Goal: Task Accomplishment & Management: Use online tool/utility

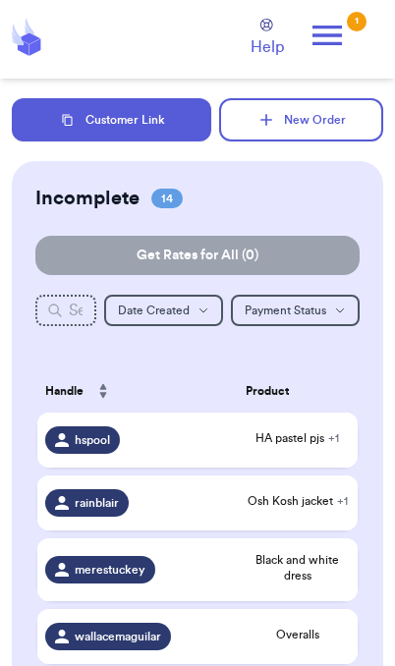
click at [159, 125] on button "Customer Link" at bounding box center [112, 119] width 200 height 43
click at [343, 43] on icon at bounding box center [327, 35] width 39 height 39
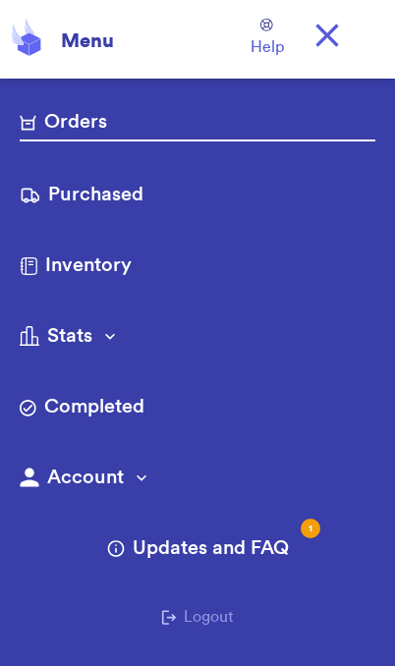
click at [124, 196] on link "Purchased" at bounding box center [198, 196] width 356 height 31
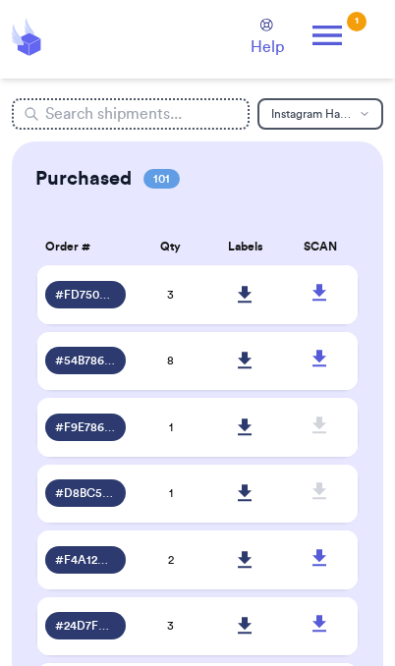
click at [246, 303] on icon at bounding box center [245, 294] width 14 height 17
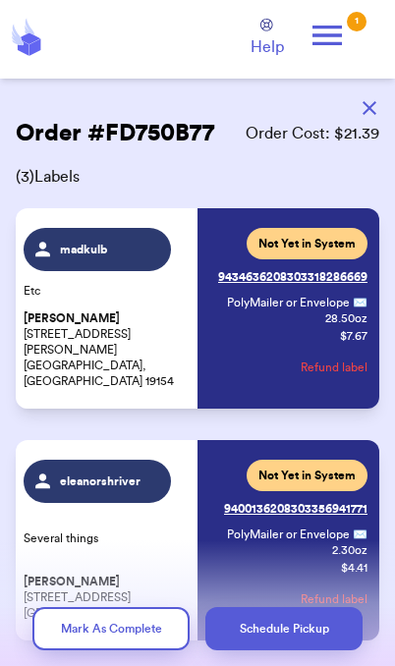
click at [325, 44] on icon at bounding box center [327, 36] width 29 height 20
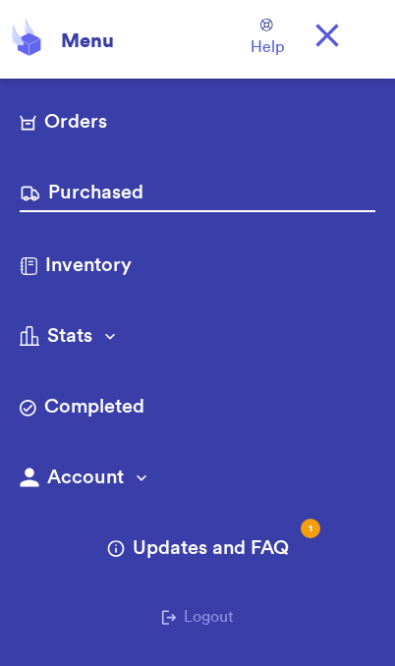
click at [97, 121] on link "Orders" at bounding box center [198, 123] width 356 height 31
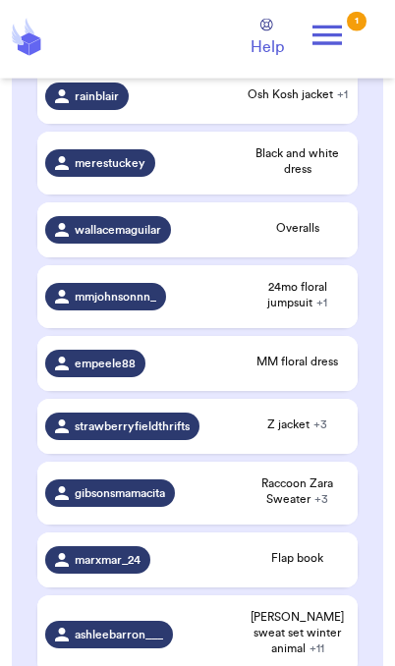
scroll to position [408, 0]
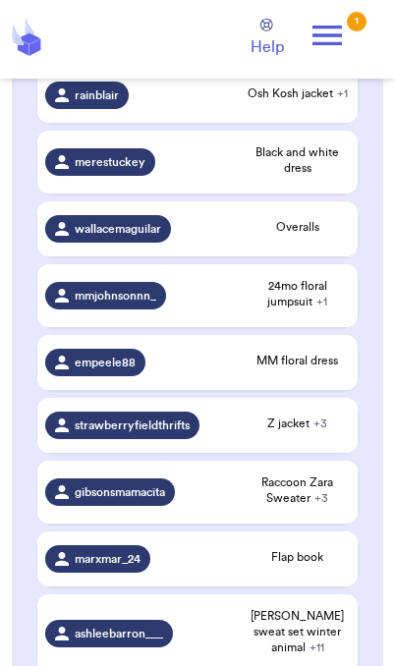
click at [316, 308] on span "+ 1" at bounding box center [321, 302] width 11 height 12
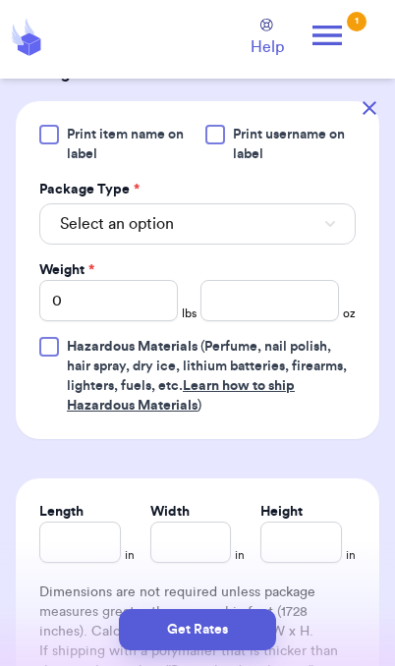
scroll to position [809, 0]
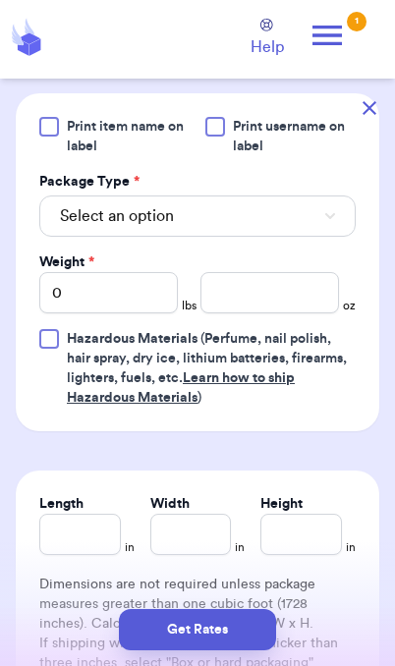
click at [322, 237] on button "Select an option" at bounding box center [197, 216] width 316 height 41
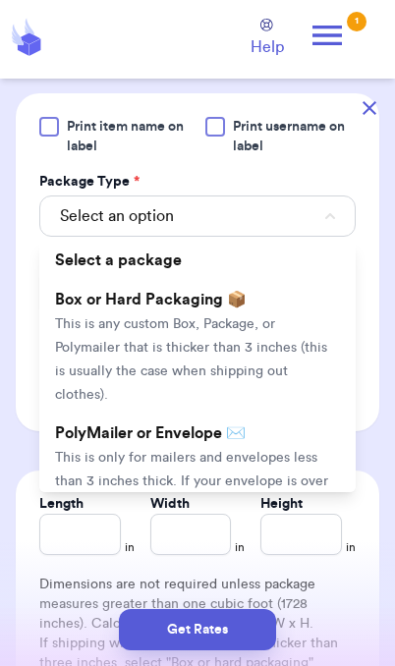
click at [283, 467] on li "PolyMailer or Envelope ✉️ This is only for mailers and envelopes less than 3 in…" at bounding box center [197, 481] width 316 height 134
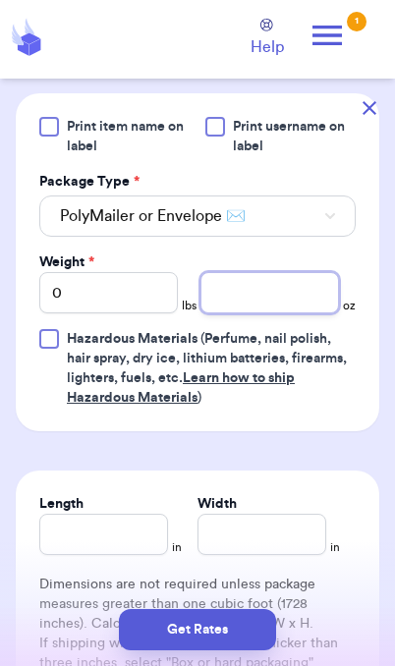
click at [317, 314] on input "number" at bounding box center [270, 292] width 139 height 41
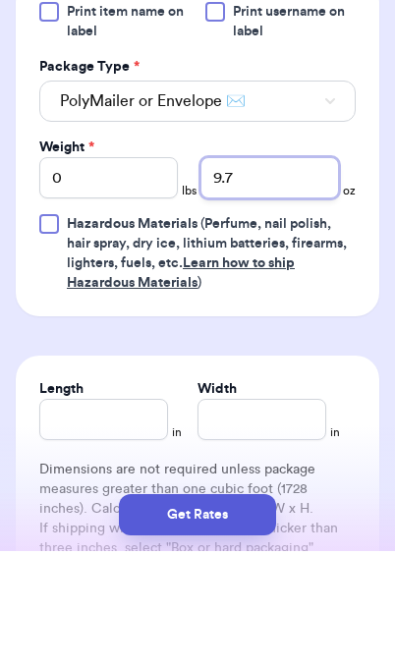
type input "9.7"
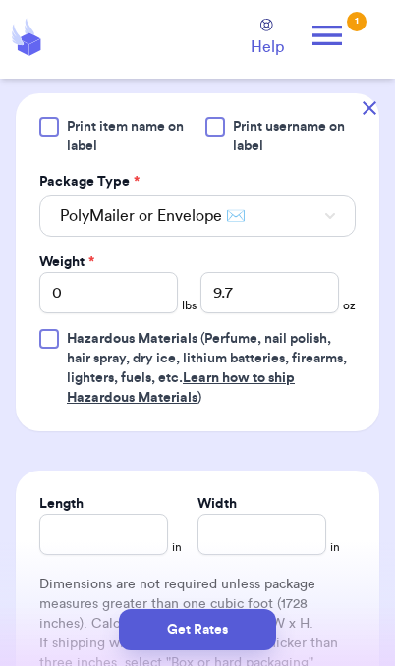
click at [252, 637] on button "Get Rates" at bounding box center [197, 629] width 157 height 41
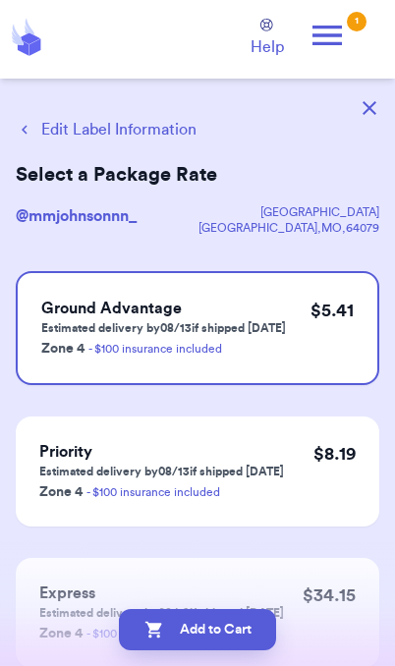
click at [247, 640] on button "Add to Cart" at bounding box center [197, 629] width 157 height 41
checkbox input "true"
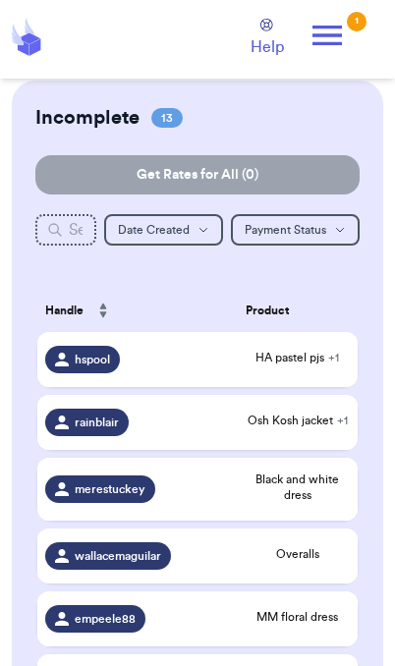
click at [287, 366] on span "HA pastel pjs + 1" at bounding box center [298, 358] width 104 height 16
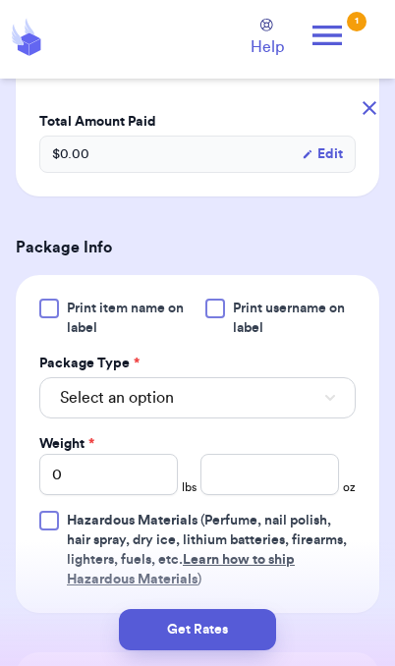
scroll to position [659, 0]
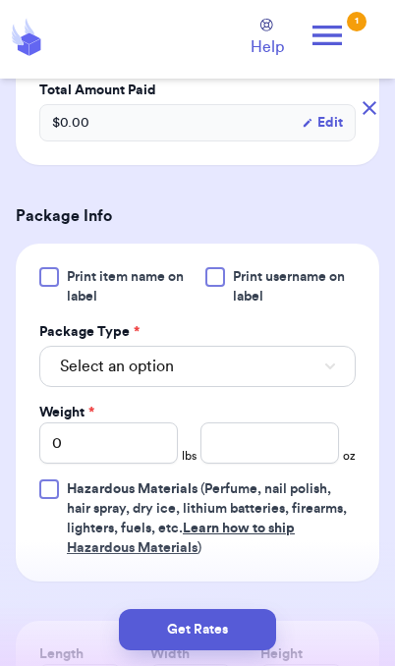
click at [291, 372] on button "Select an option" at bounding box center [197, 366] width 316 height 41
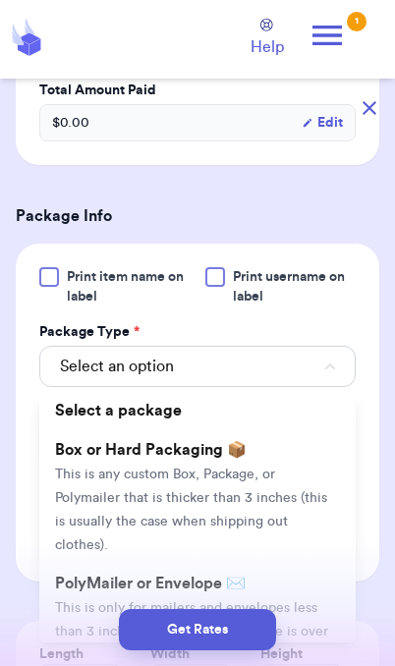
click at [320, 593] on li "PolyMailer or Envelope ✉️ This is only for mailers and envelopes less than 3 in…" at bounding box center [197, 631] width 316 height 134
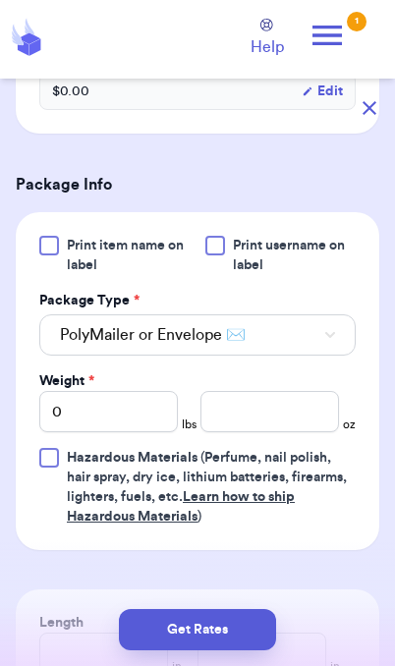
scroll to position [702, 0]
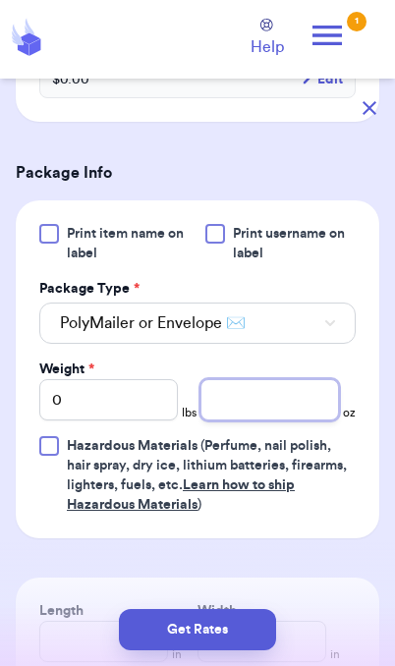
click at [284, 407] on input "number" at bounding box center [270, 399] width 139 height 41
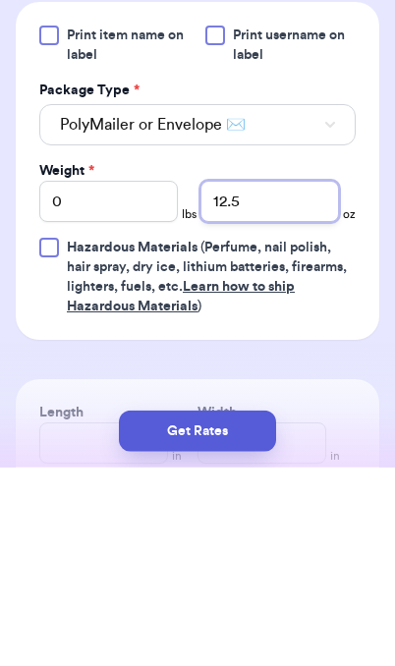
type input "12.5"
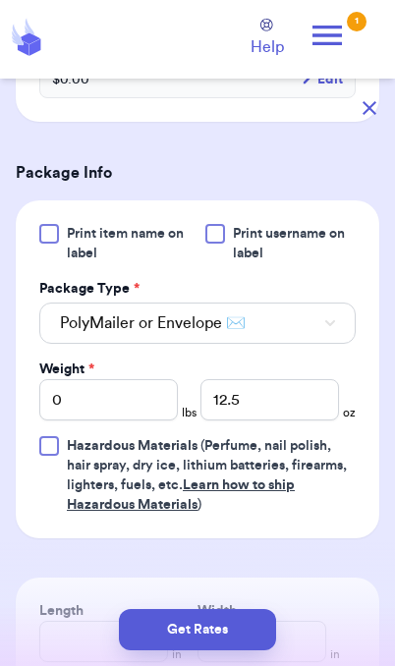
click at [181, 620] on button "Get Rates" at bounding box center [197, 629] width 157 height 41
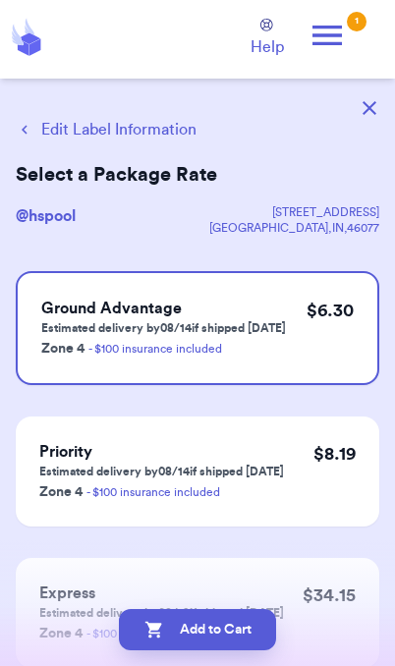
click at [241, 645] on button "Add to Cart" at bounding box center [197, 629] width 157 height 41
checkbox input "true"
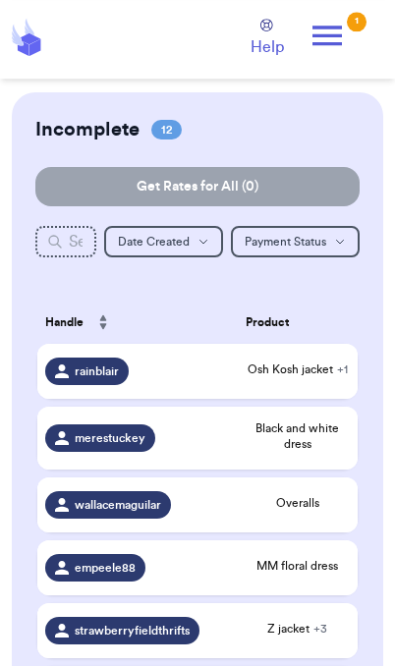
scroll to position [68, 0]
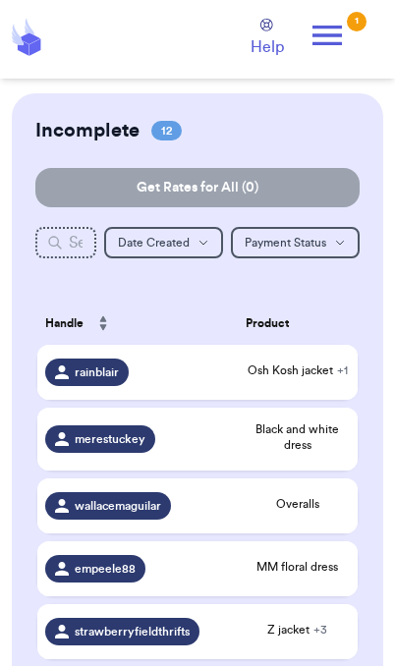
click at [318, 382] on div "Osh Kosh jacket + 1" at bounding box center [298, 373] width 104 height 20
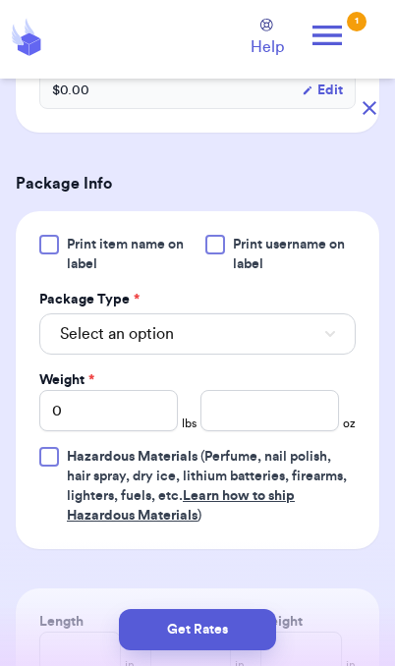
scroll to position [708, 0]
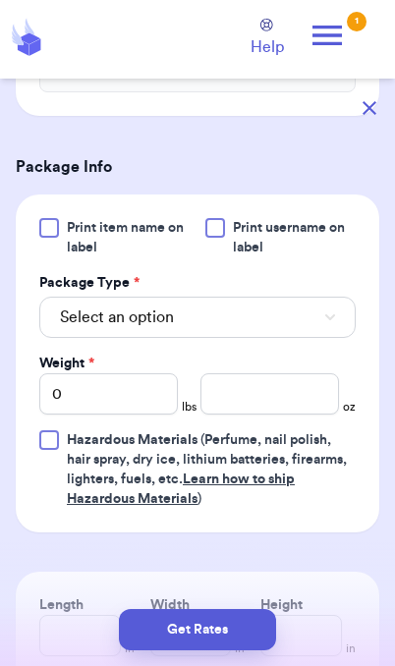
click at [320, 322] on button "Select an option" at bounding box center [197, 317] width 316 height 41
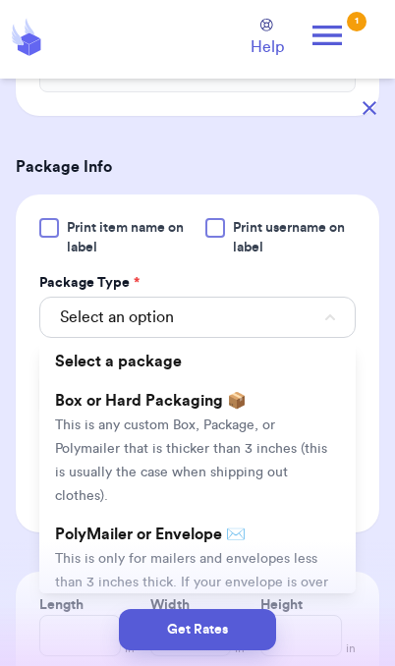
click at [289, 546] on li "PolyMailer or Envelope ✉️ This is only for mailers and envelopes less than 3 in…" at bounding box center [197, 582] width 316 height 134
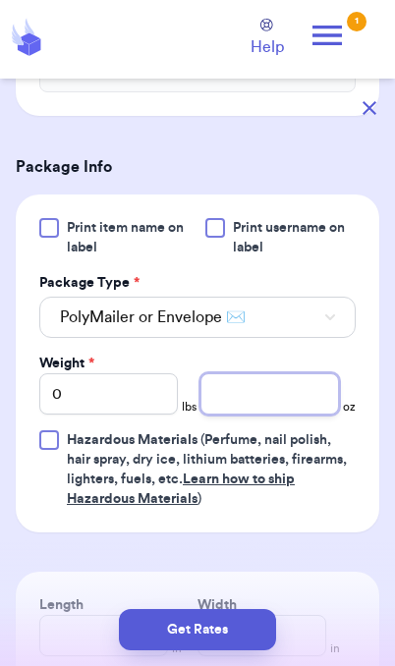
click at [249, 402] on input "number" at bounding box center [270, 393] width 139 height 41
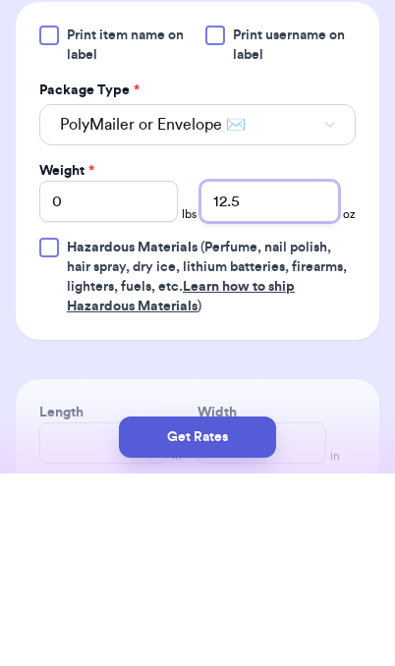
type input "12.5"
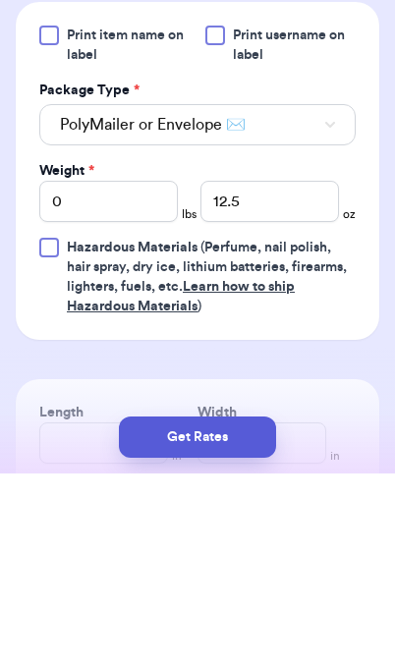
scroll to position [81, 0]
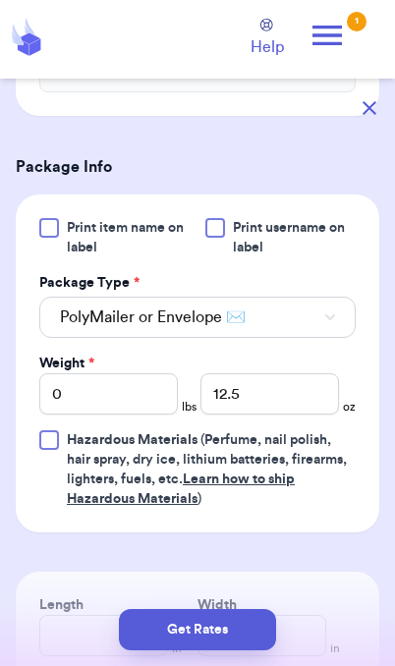
click at [166, 621] on button "Get Rates" at bounding box center [197, 629] width 157 height 41
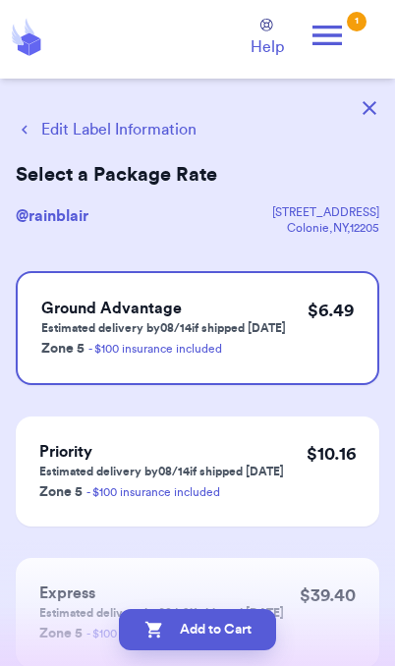
click at [247, 639] on button "Add to Cart" at bounding box center [197, 629] width 157 height 41
checkbox input "true"
